Goal: Information Seeking & Learning: Learn about a topic

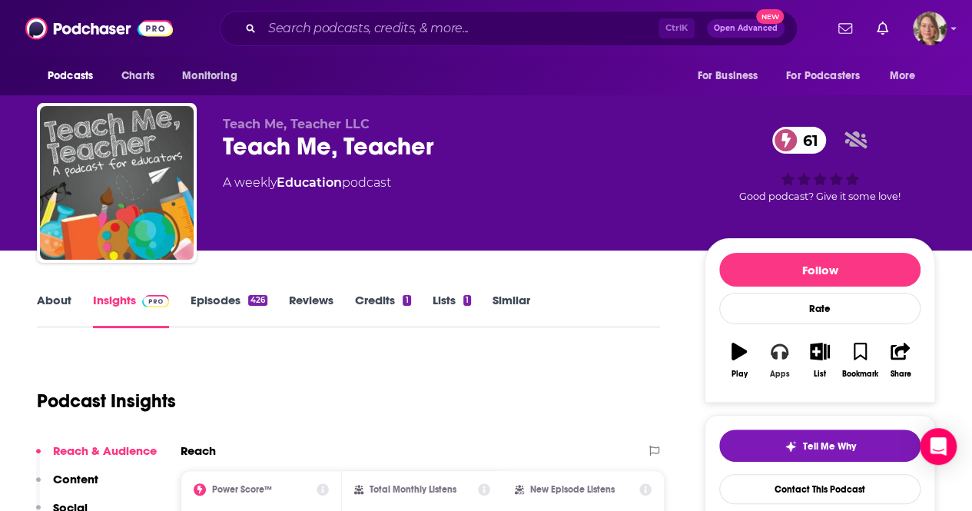
click at [779, 360] on button "Apps" at bounding box center [779, 360] width 40 height 55
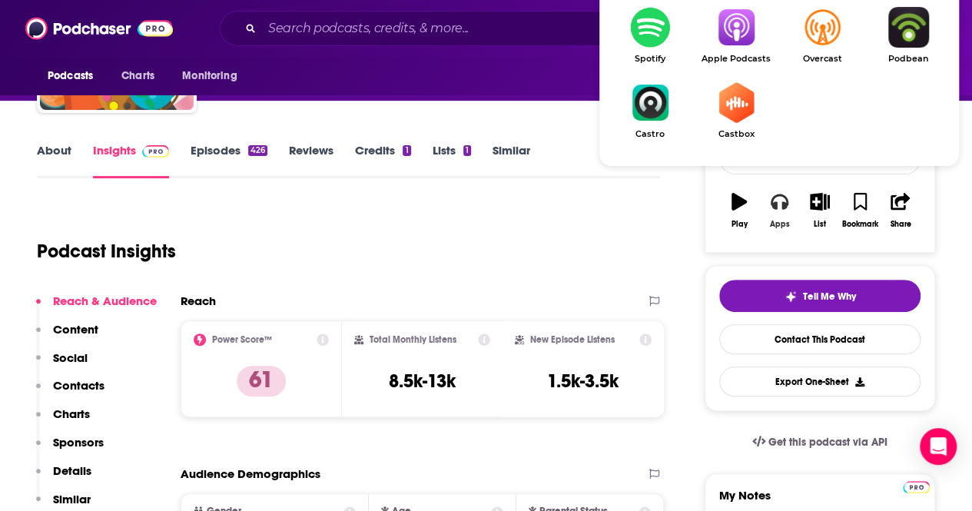
scroll to position [154, 0]
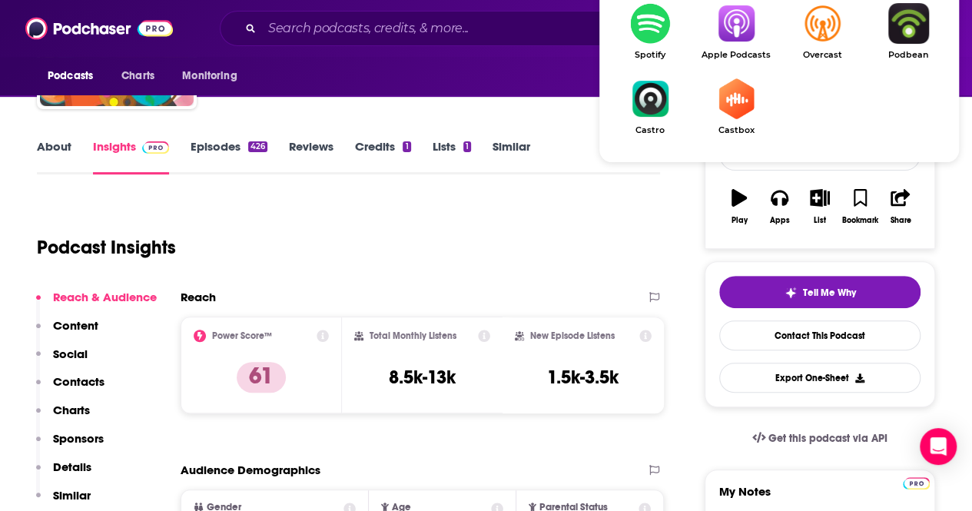
click at [743, 29] on img "Show Listen On dropdown" at bounding box center [736, 23] width 86 height 41
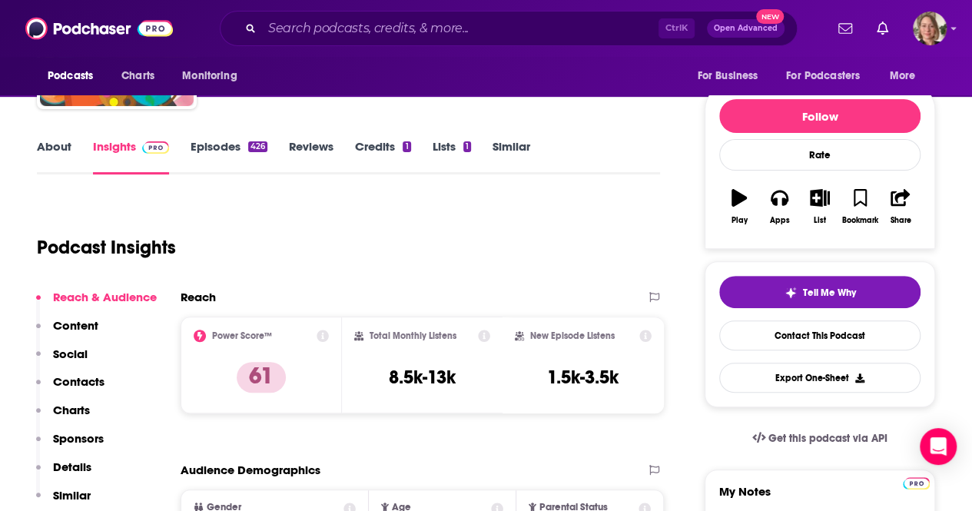
click at [46, 146] on link "About" at bounding box center [54, 156] width 35 height 35
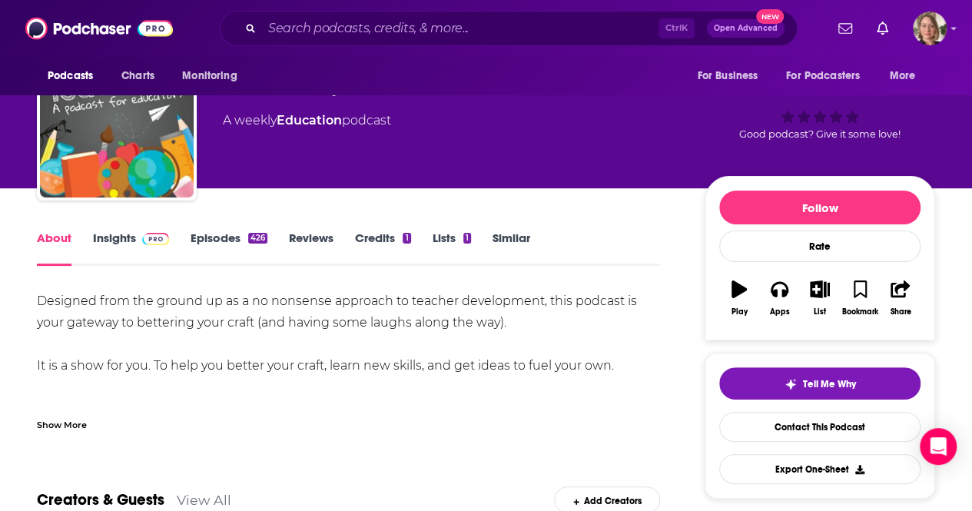
scroll to position [77, 0]
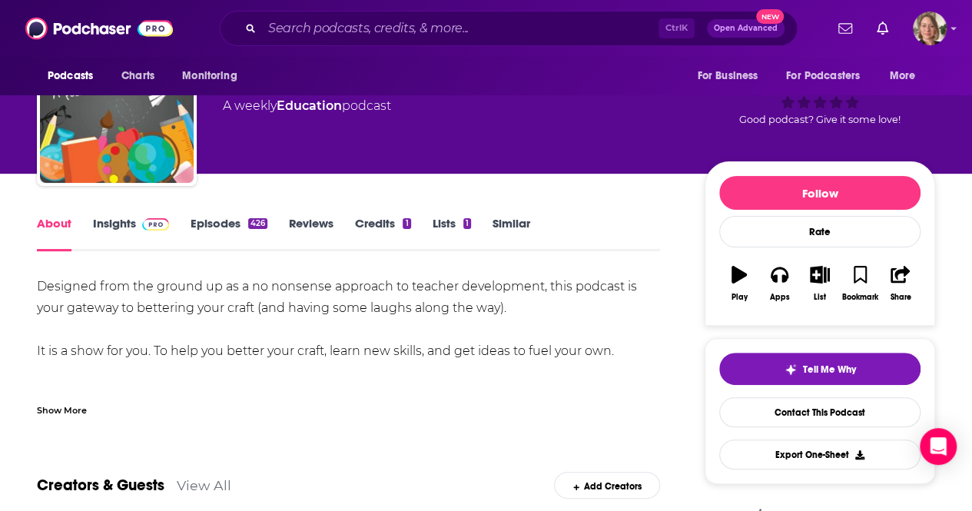
drag, startPoint x: 41, startPoint y: 287, endPoint x: 649, endPoint y: 350, distance: 611.0
click at [649, 350] on div "Designed from the ground up as a no nonsense approach to teacher development, t…" at bounding box center [348, 394] width 623 height 237
copy div "Designed from the ground up as a no nonsense approach to teacher development, t…"
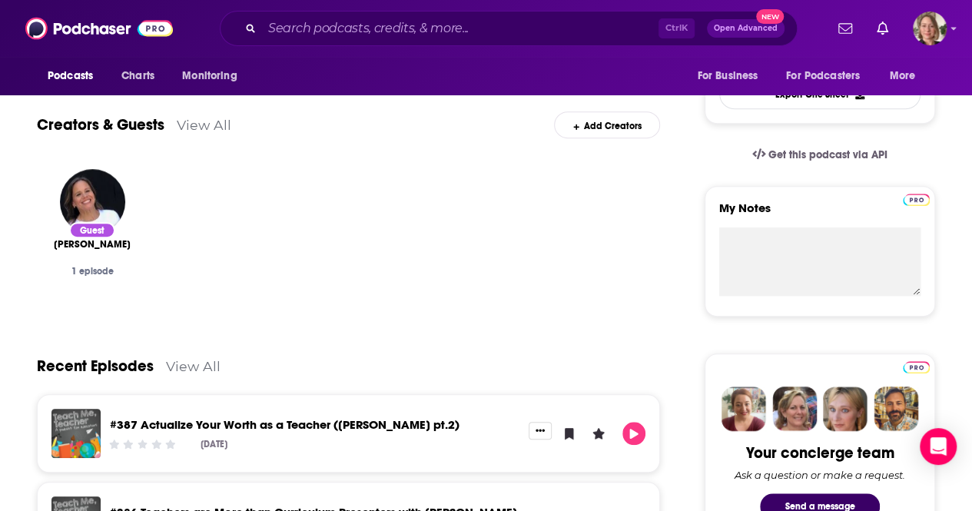
scroll to position [461, 0]
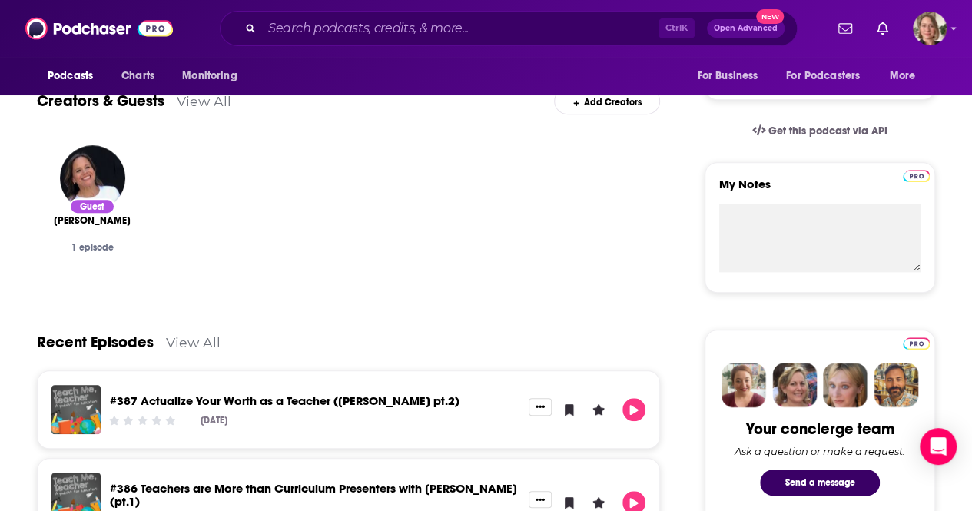
drag, startPoint x: 350, startPoint y: 8, endPoint x: 346, endPoint y: 21, distance: 13.1
click at [350, 10] on div "Podcasts Charts Monitoring Ctrl K Open Advanced New For Business For Podcasters…" at bounding box center [486, 28] width 972 height 57
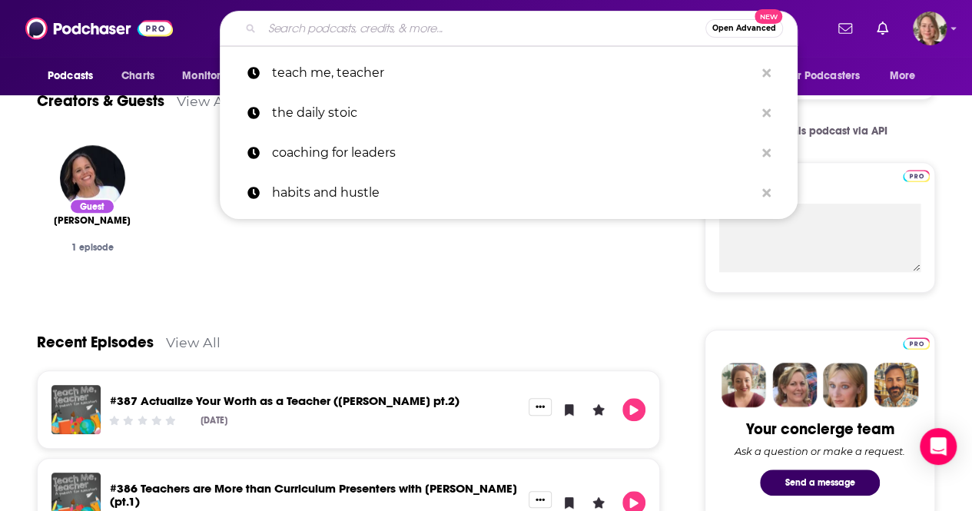
click at [347, 22] on input "Search podcasts, credits, & more..." at bounding box center [483, 28] width 443 height 25
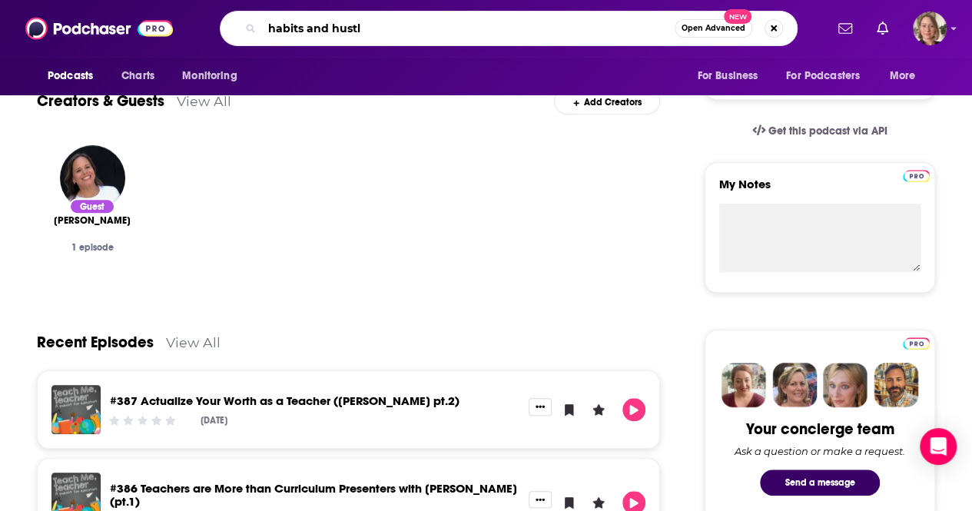
type input "habits and hustle"
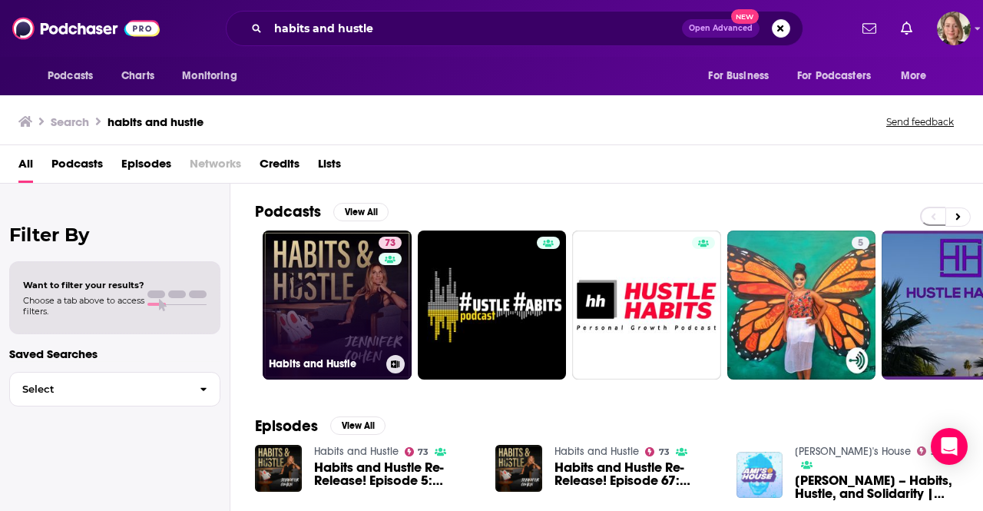
click at [338, 340] on link "73 Habits and Hustle" at bounding box center [337, 304] width 149 height 149
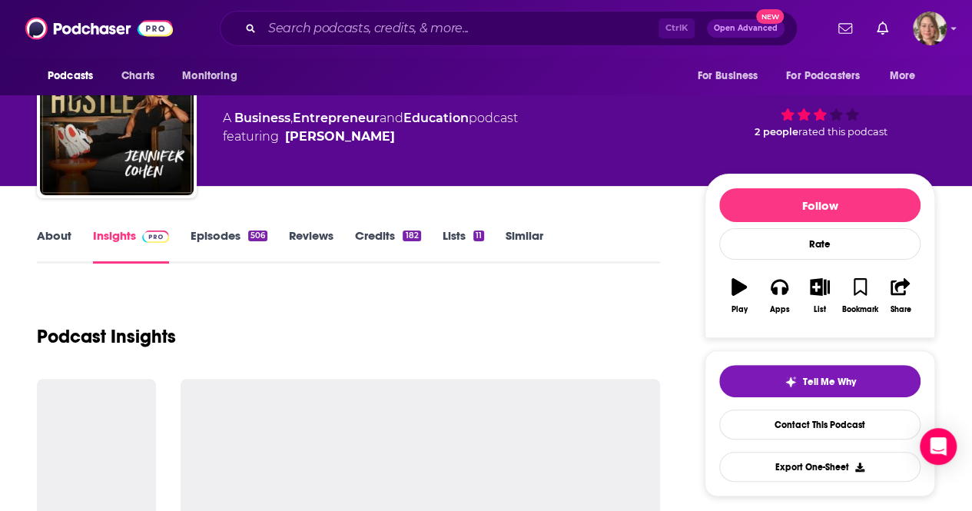
scroll to position [154, 0]
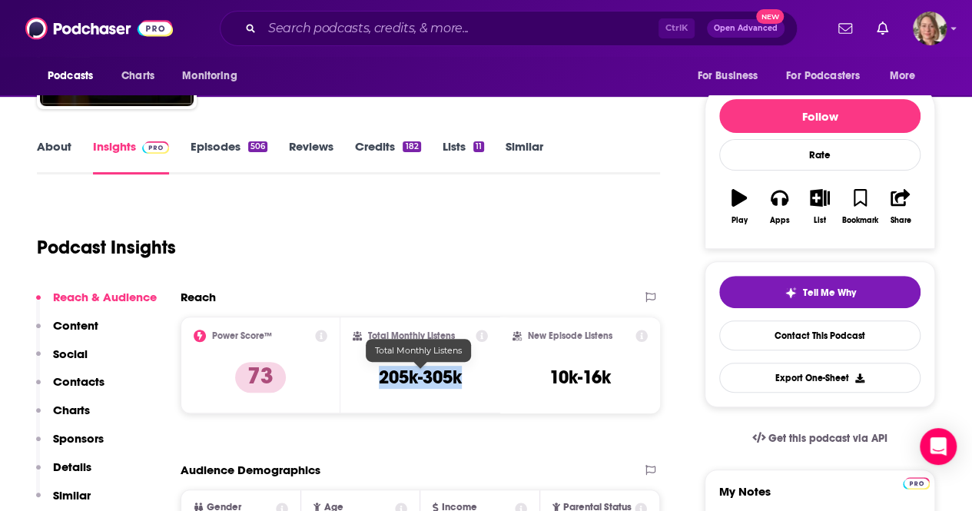
drag, startPoint x: 453, startPoint y: 379, endPoint x: 379, endPoint y: 376, distance: 74.6
click at [379, 376] on h3 "205k-305k" at bounding box center [420, 377] width 83 height 23
copy h3 "205k-305k"
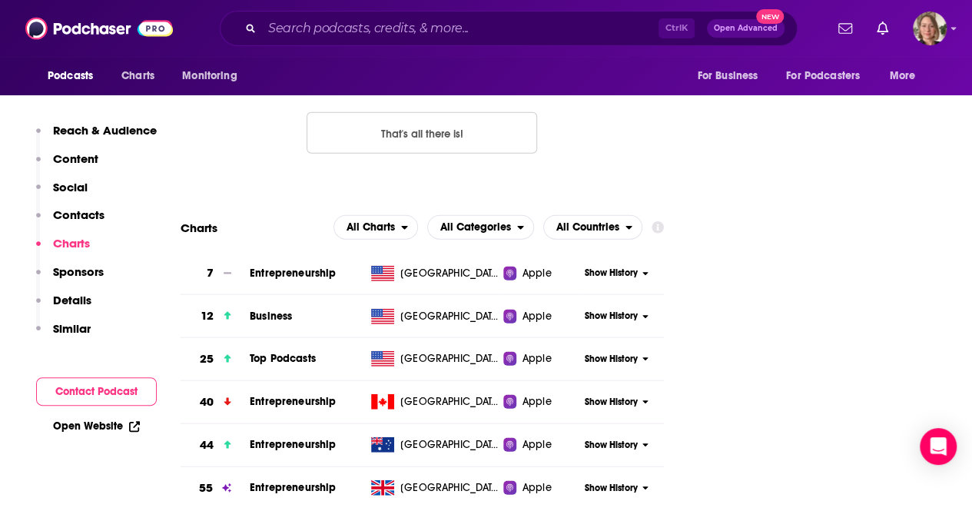
scroll to position [1844, 0]
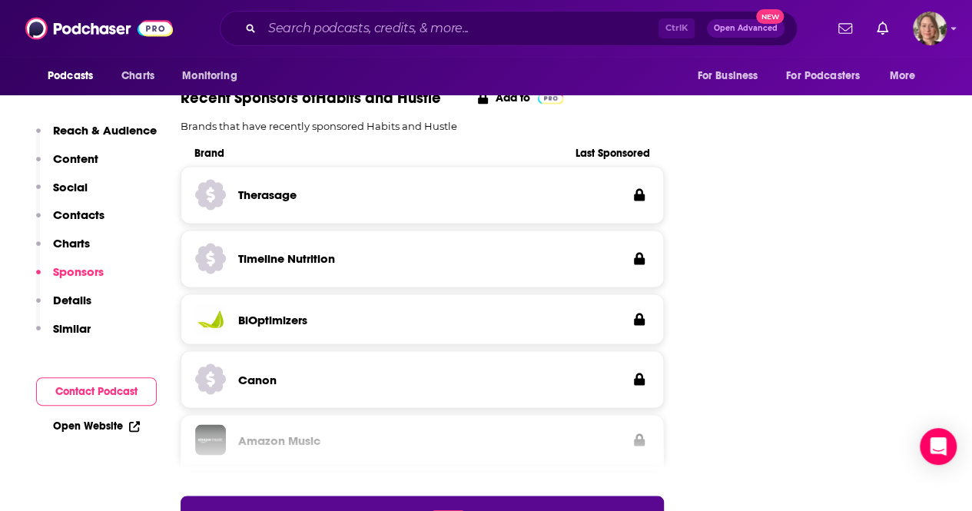
scroll to position [4149, 0]
